Goal: Find specific page/section: Find specific page/section

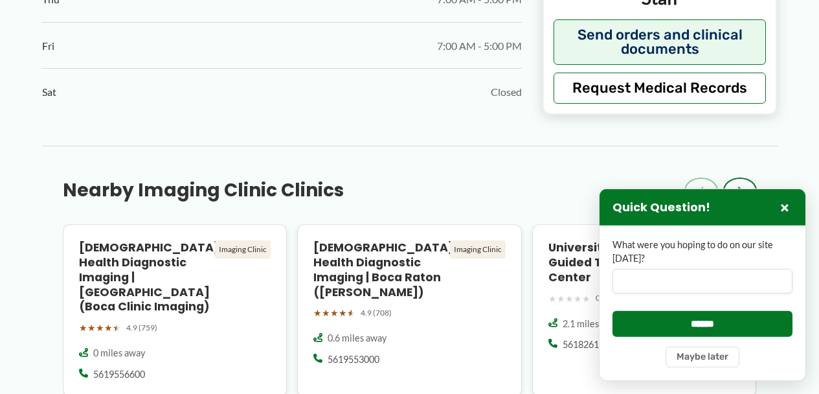
scroll to position [984, 0]
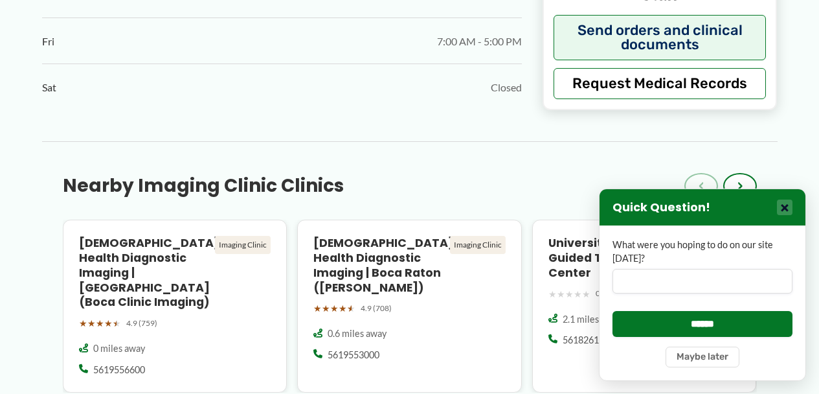
click at [786, 208] on button "×" at bounding box center [785, 207] width 16 height 16
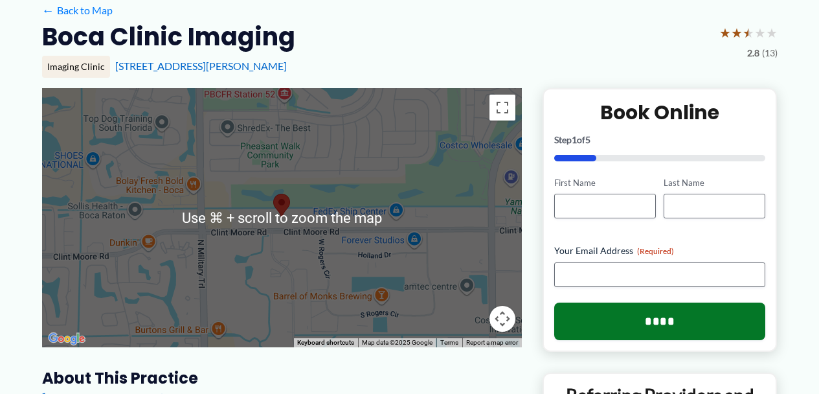
scroll to position [104, 0]
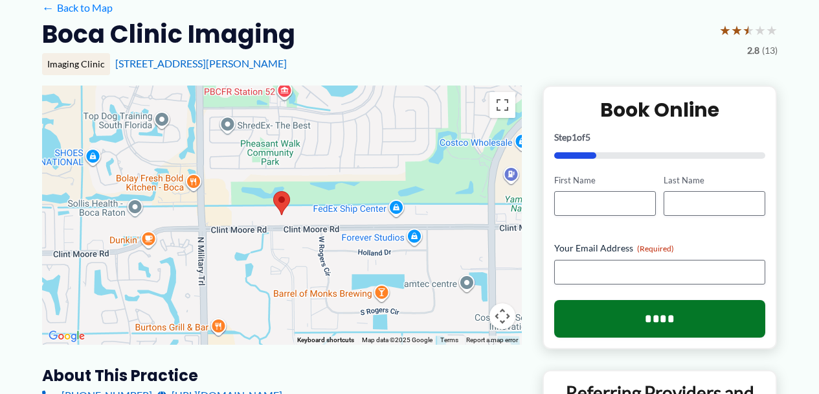
click at [273, 191] on area at bounding box center [273, 191] width 0 height 0
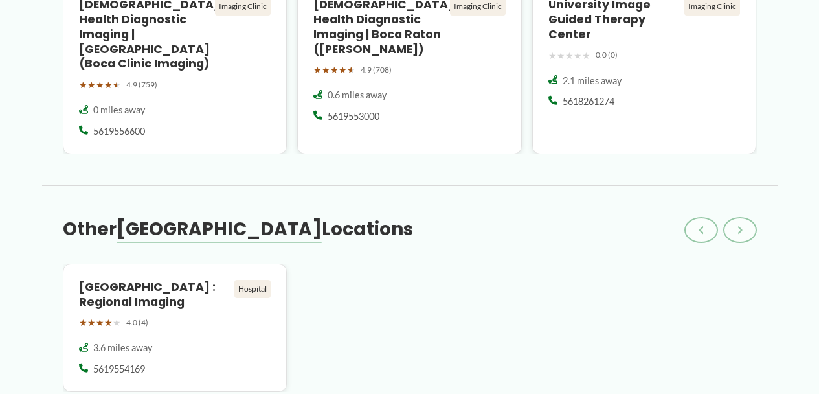
scroll to position [1243, 0]
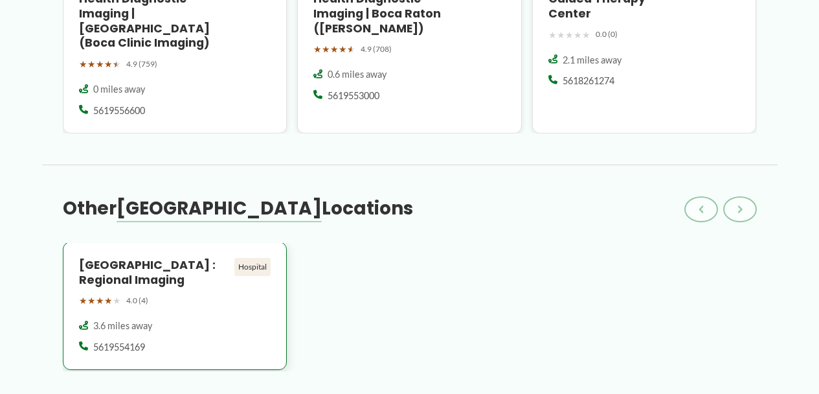
click at [164, 258] on h4 "[GEOGRAPHIC_DATA] : Regional Imaging" at bounding box center [154, 273] width 151 height 30
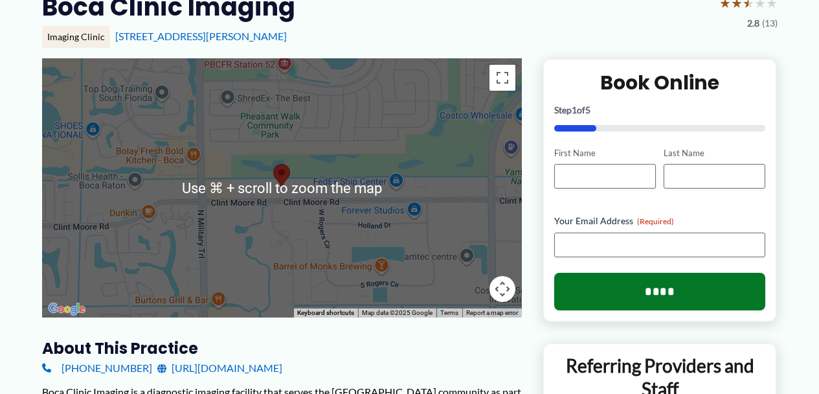
scroll to position [124, 0]
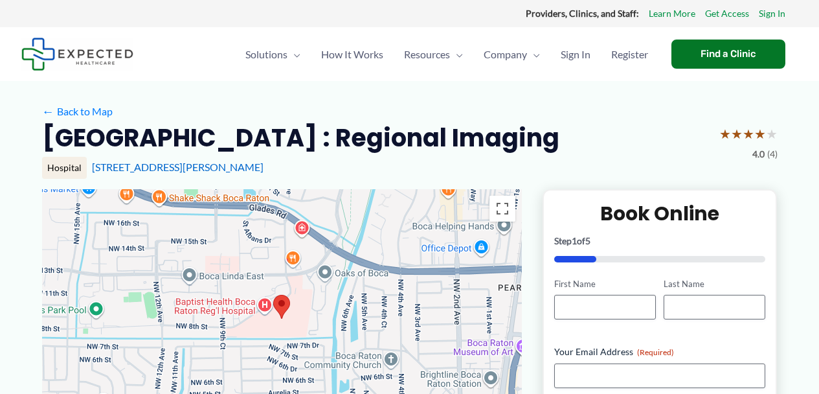
click at [343, 175] on div "Hospital [STREET_ADDRESS][PERSON_NAME]" at bounding box center [409, 168] width 735 height 22
